Goal: Task Accomplishment & Management: Complete application form

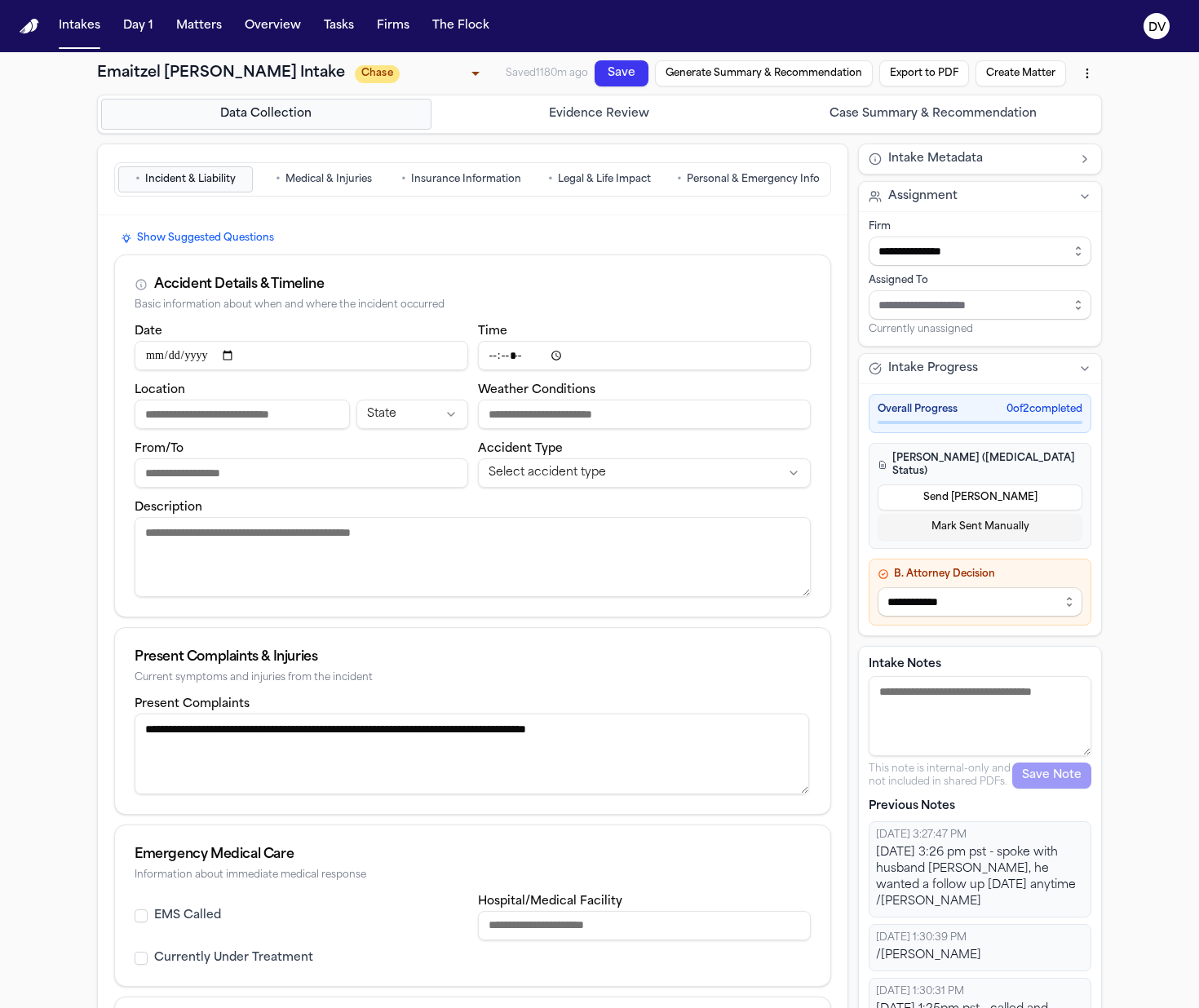
click at [929, 127] on button "Case Summary & Recommendation" at bounding box center [932, 114] width 330 height 31
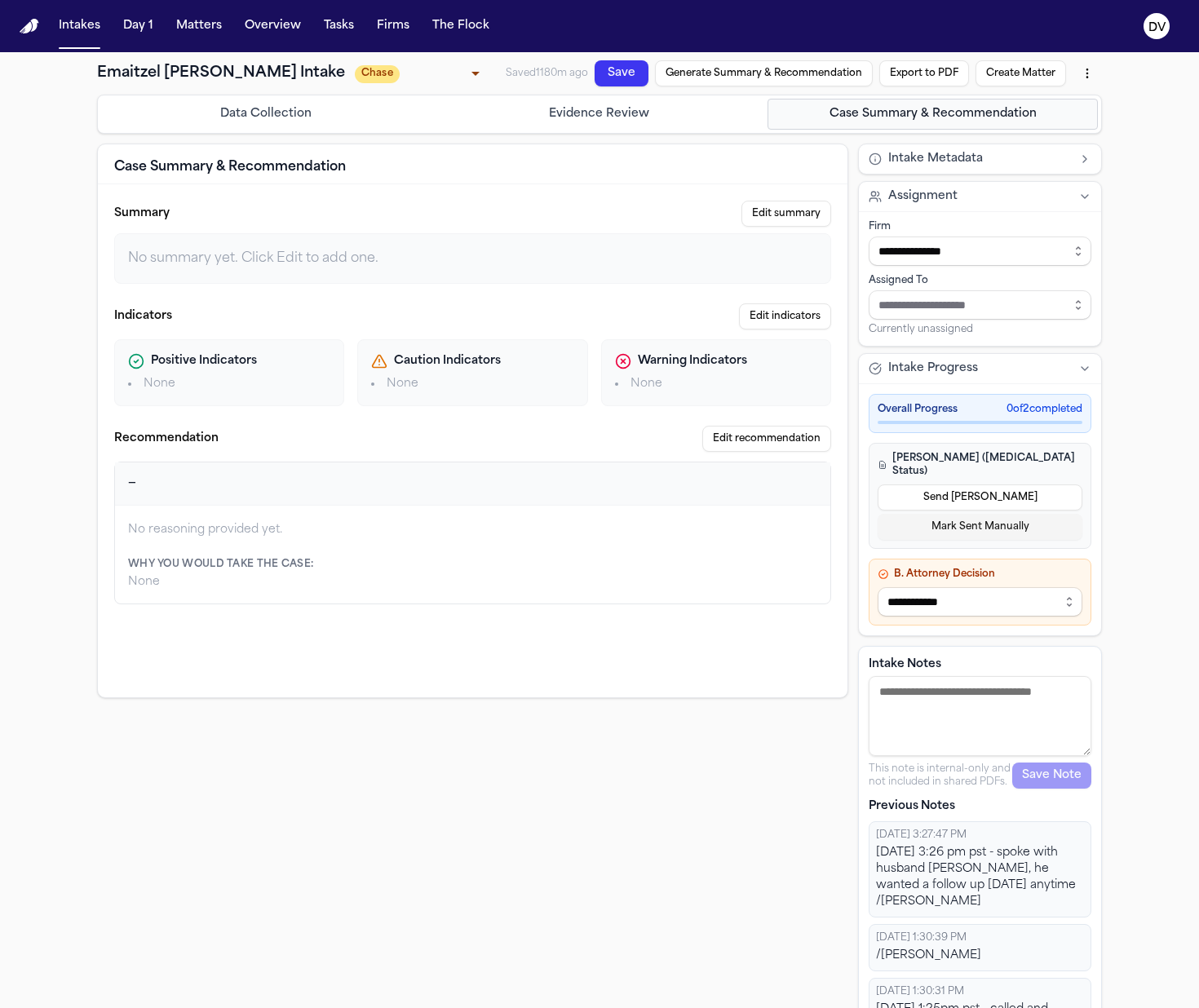
click at [670, 134] on div "Data Collection Evidence Review Case Summary & Recommendation" at bounding box center [599, 114] width 1005 height 39
click at [614, 123] on button "Evidence Review" at bounding box center [599, 114] width 330 height 31
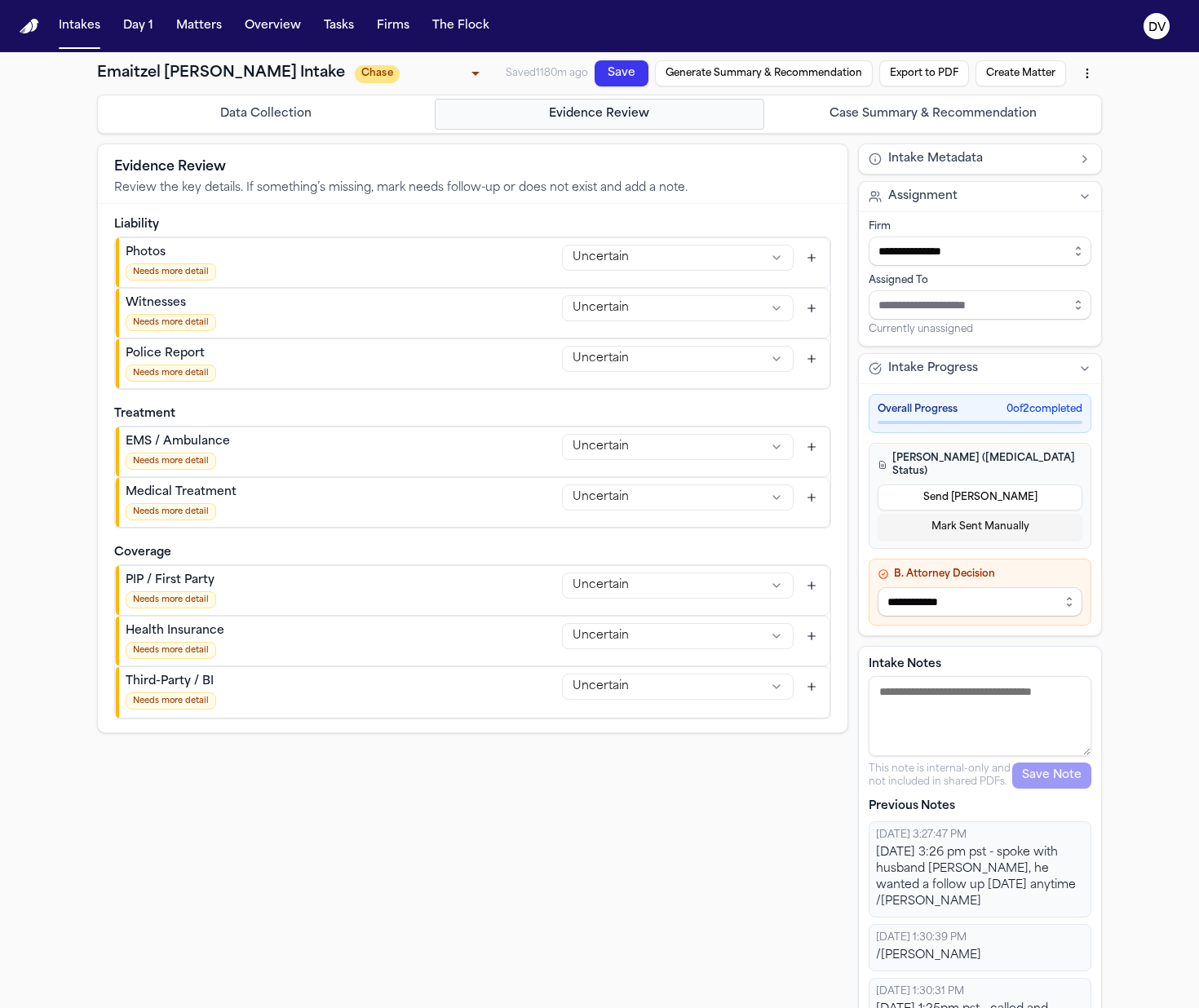
click at [270, 118] on button "Data Collection" at bounding box center [266, 114] width 330 height 31
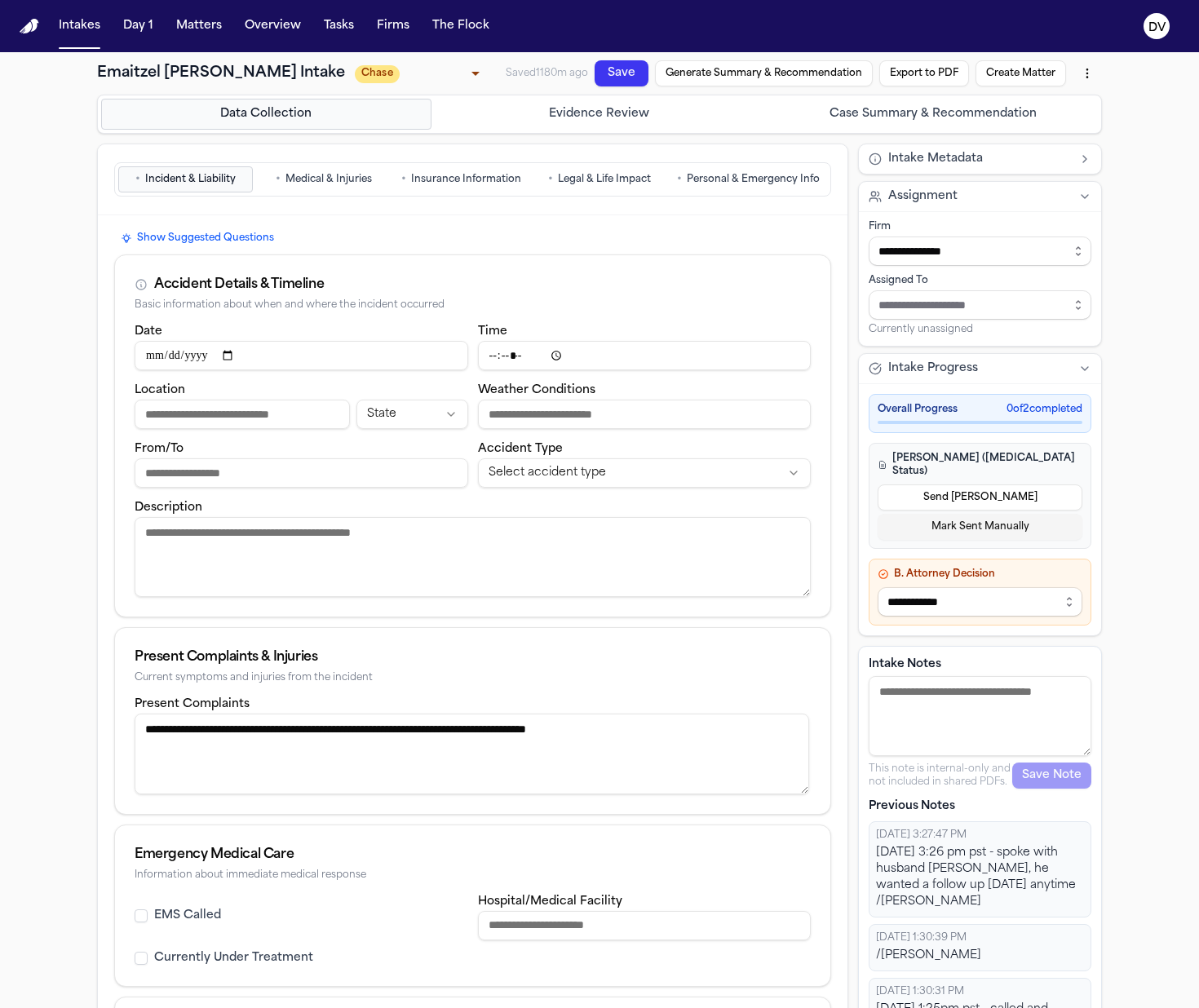
click at [831, 120] on button "Case Summary & Recommendation" at bounding box center [932, 114] width 330 height 31
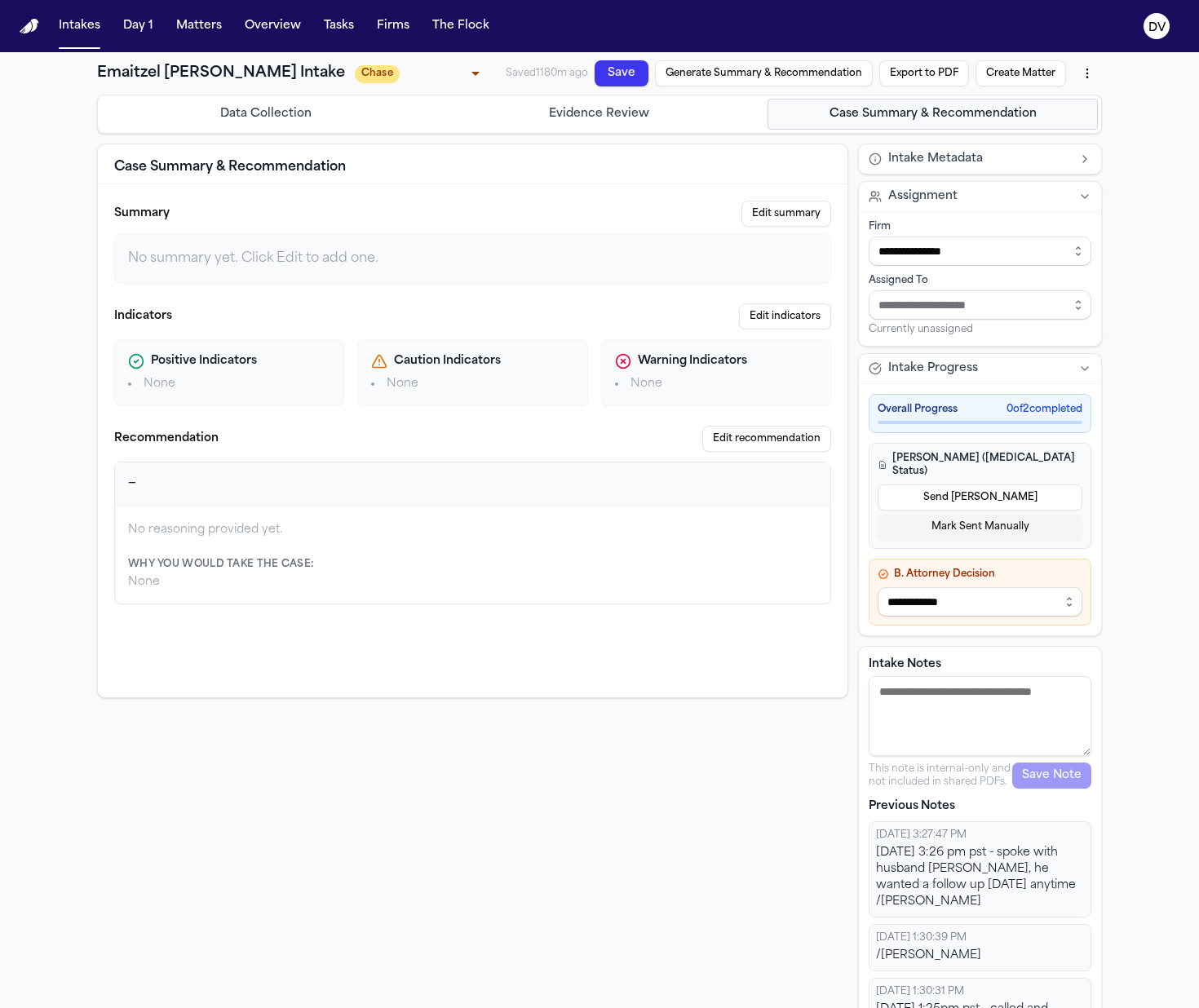
click at [301, 111] on div "Data Collection Evidence Review Case Summary & Recommendation" at bounding box center [599, 114] width 1005 height 39
click at [305, 116] on button "Data Collection" at bounding box center [266, 114] width 330 height 31
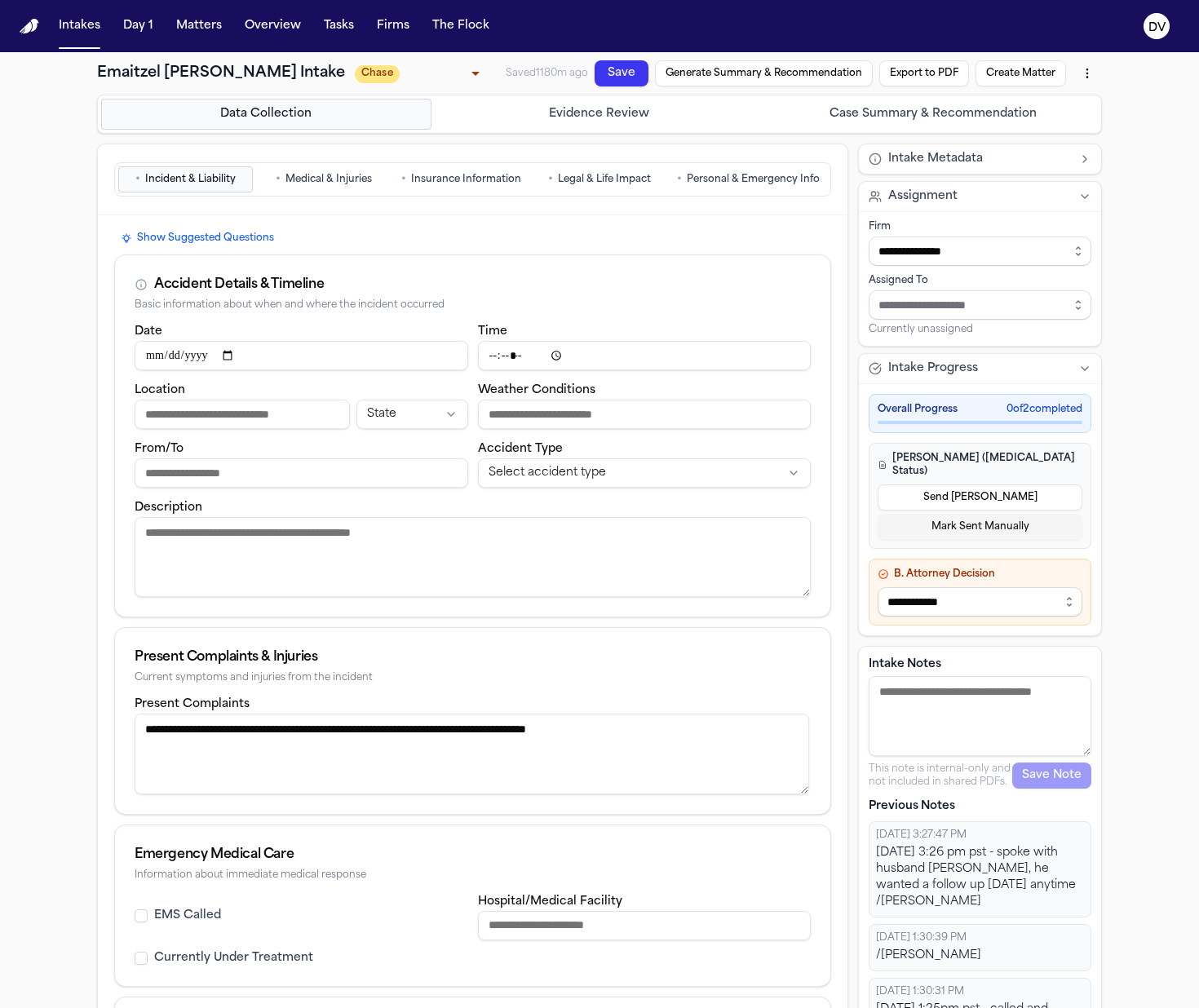
click at [702, 186] on span "Personal & Emergency Info" at bounding box center [753, 179] width 133 height 13
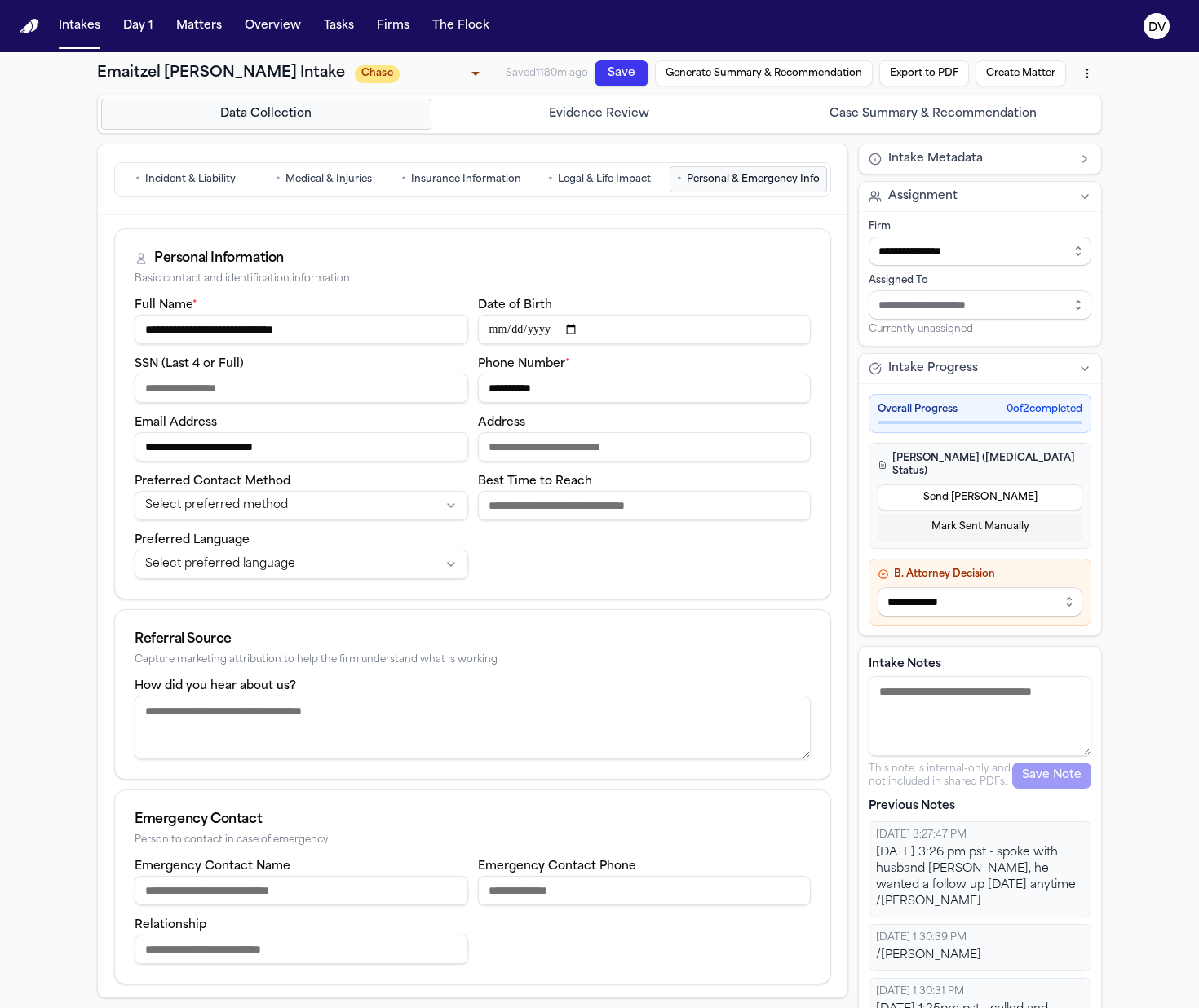
click at [322, 403] on input "SSN (Last 4 or Full)" at bounding box center [301, 388] width 333 height 30
